Goal: Task Accomplishment & Management: Use online tool/utility

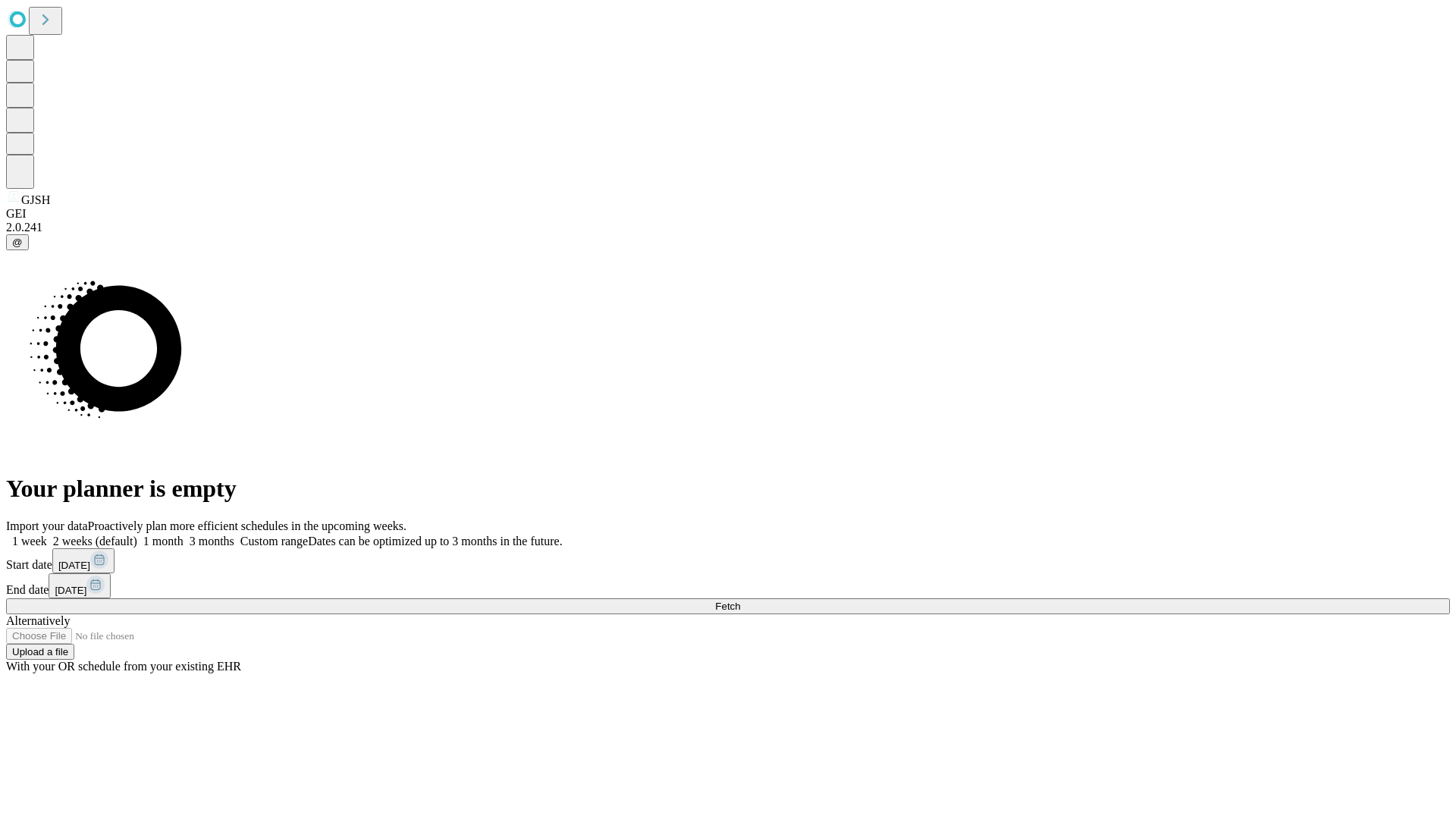
click at [740, 600] on span "Fetch" at bounding box center [728, 606] width 25 height 11
